Goal: Transaction & Acquisition: Purchase product/service

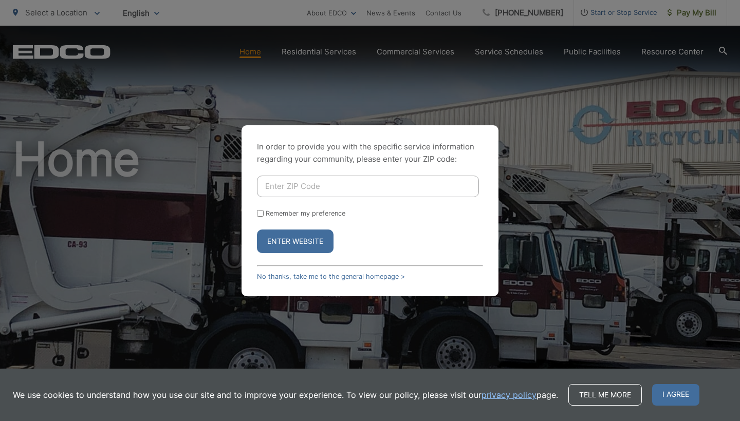
click at [300, 185] on input "Enter ZIP Code" at bounding box center [368, 187] width 222 height 22
type input "0"
type input "92024"
click at [289, 244] on button "Enter Website" at bounding box center [295, 242] width 77 height 24
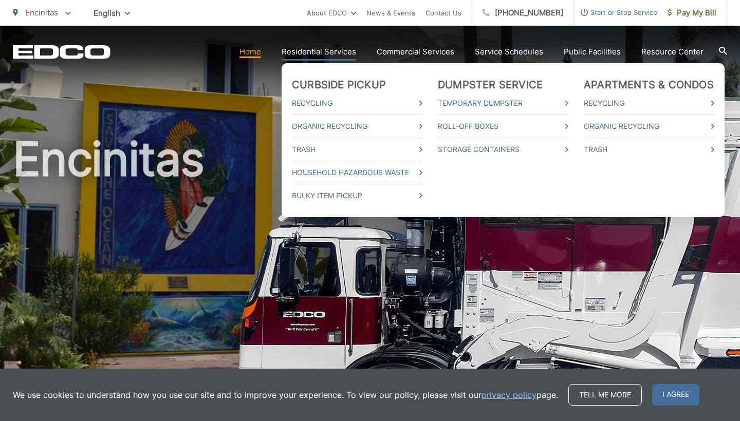
click at [316, 50] on link "Residential Services" at bounding box center [318, 52] width 74 height 12
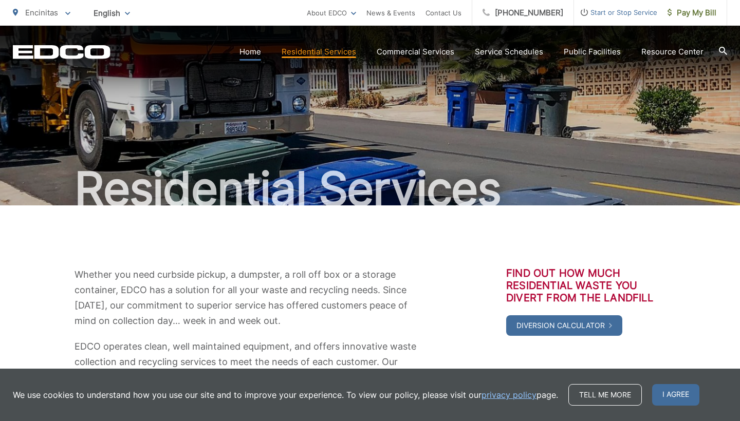
click at [259, 53] on link "Home" at bounding box center [250, 52] width 22 height 12
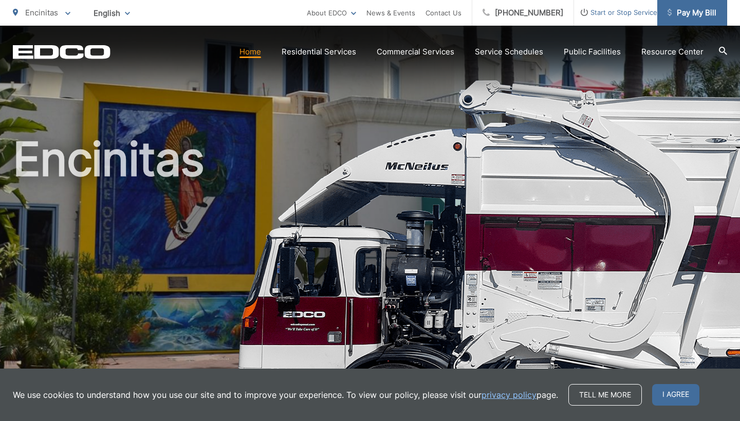
click at [695, 15] on span "Pay My Bill" at bounding box center [691, 13] width 49 height 12
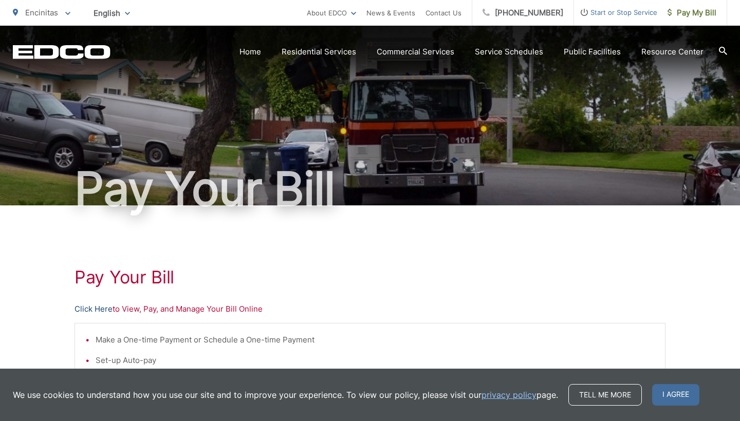
click at [100, 311] on link "Click Here" at bounding box center [93, 309] width 38 height 12
